Goal: Entertainment & Leisure: Consume media (video, audio)

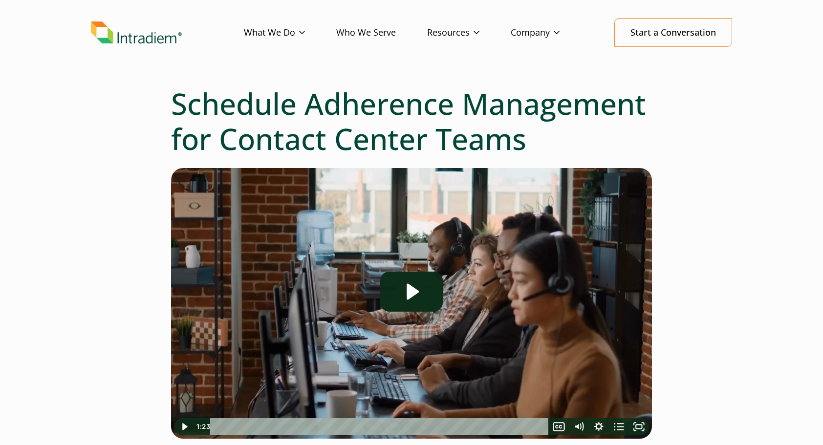
scroll to position [98, 0]
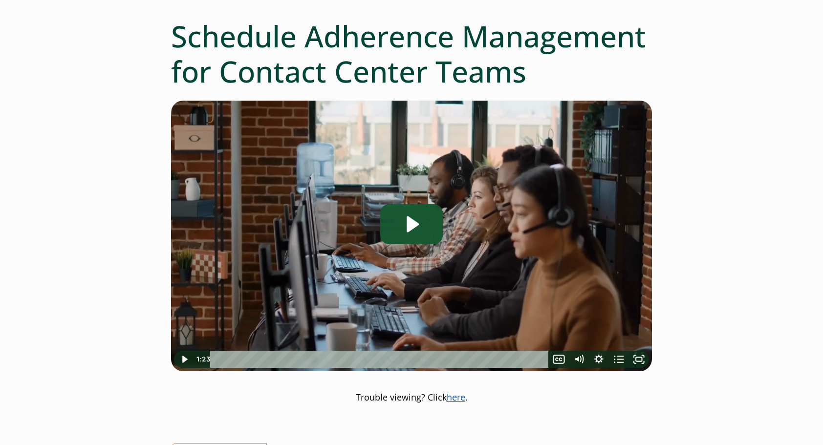
click at [418, 224] on icon "Play Video: Schedule Adherence Management" at bounding box center [412, 224] width 12 height 16
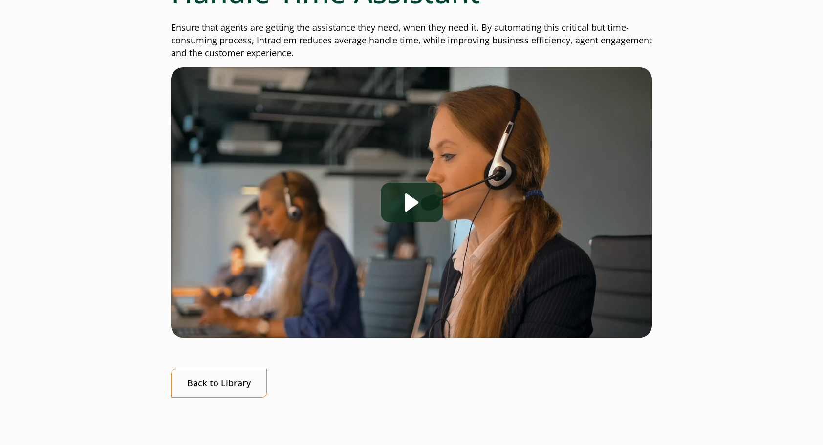
scroll to position [147, 0]
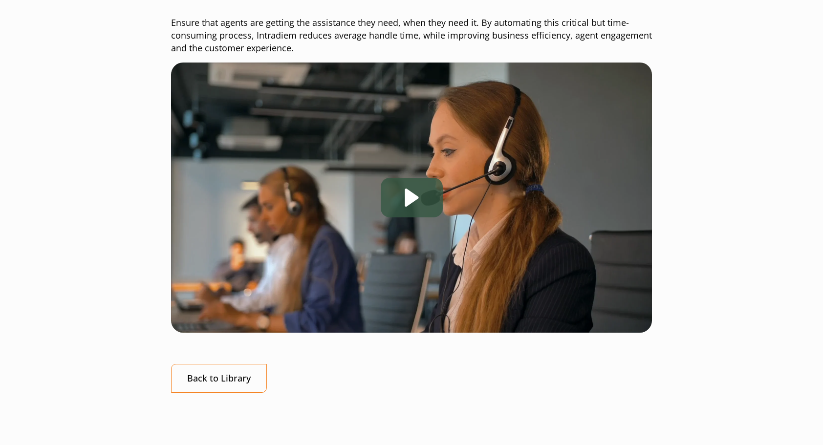
click at [417, 198] on div "Play" at bounding box center [412, 198] width 62 height 40
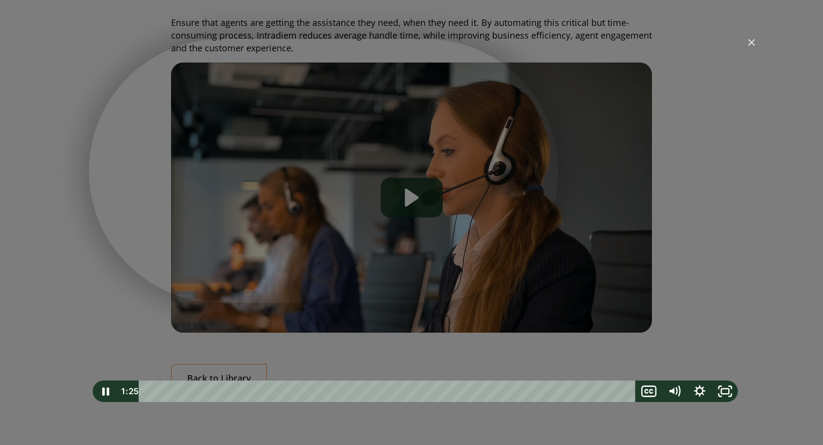
click at [480, 232] on div "Handle Time Assistant" at bounding box center [415, 222] width 652 height 367
